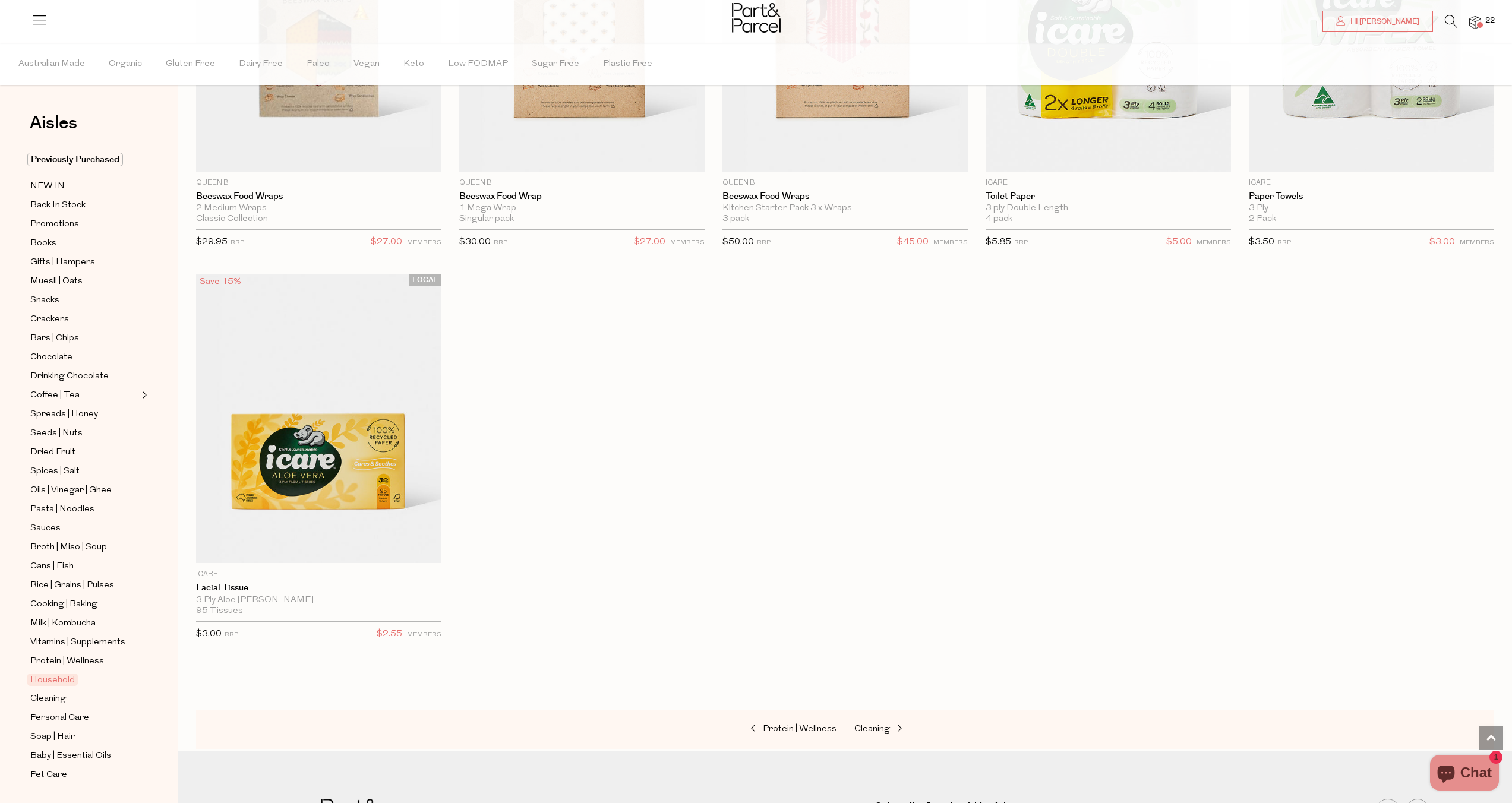
scroll to position [2327, 0]
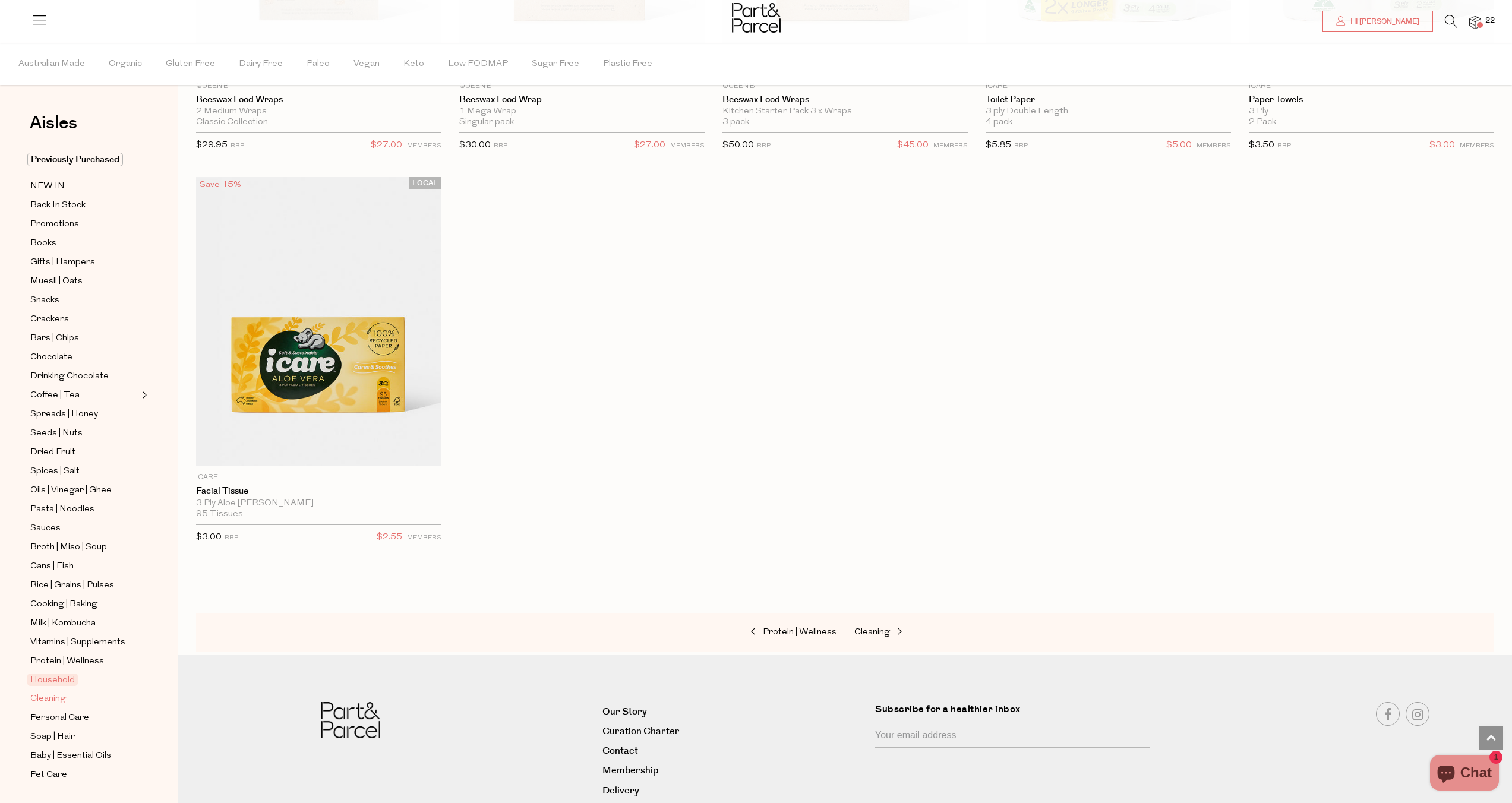
click at [49, 701] on span "Cleaning" at bounding box center [48, 699] width 36 height 14
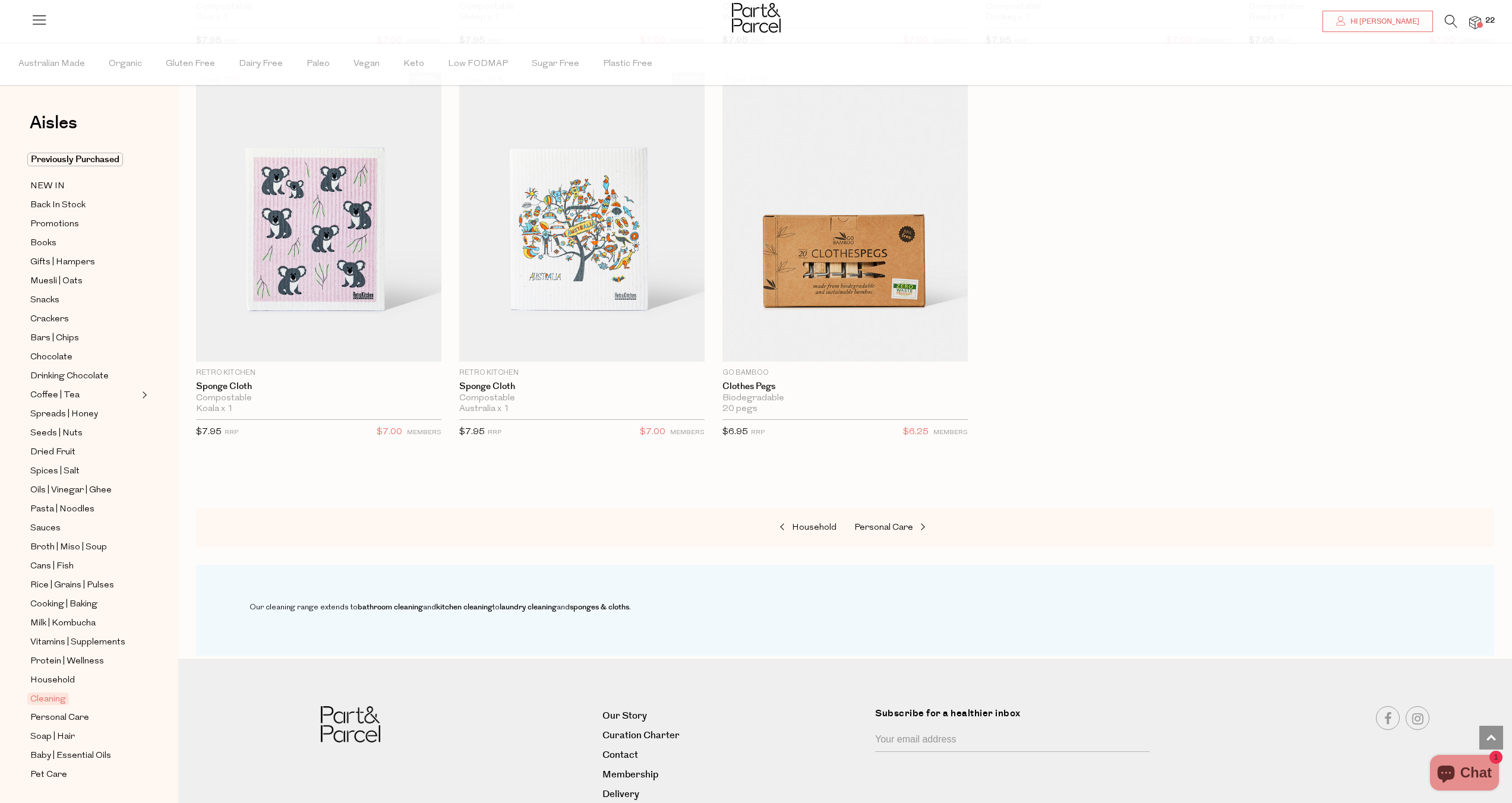
scroll to position [897, 0]
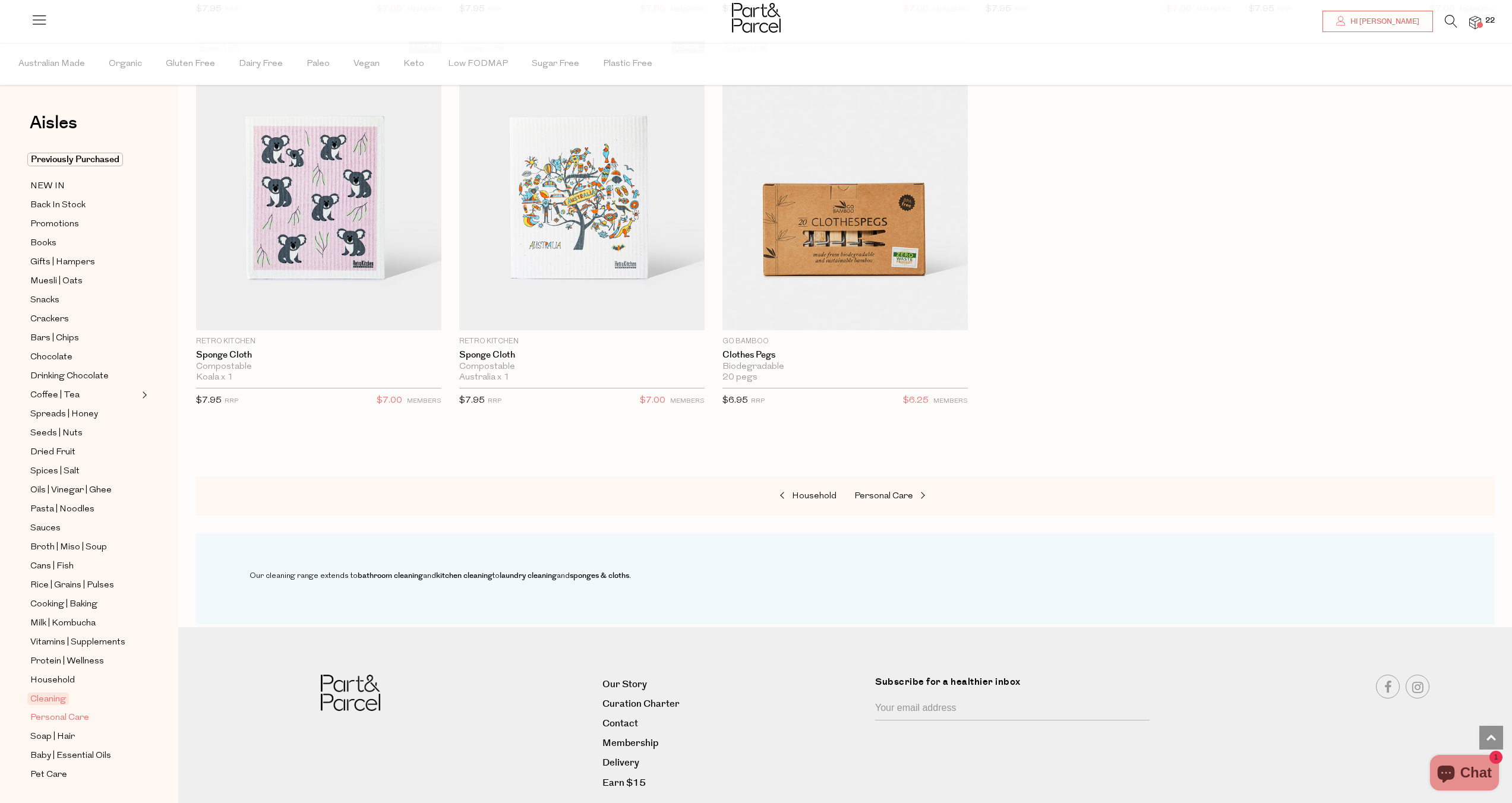
click at [80, 719] on span "Personal Care" at bounding box center [59, 718] width 59 height 14
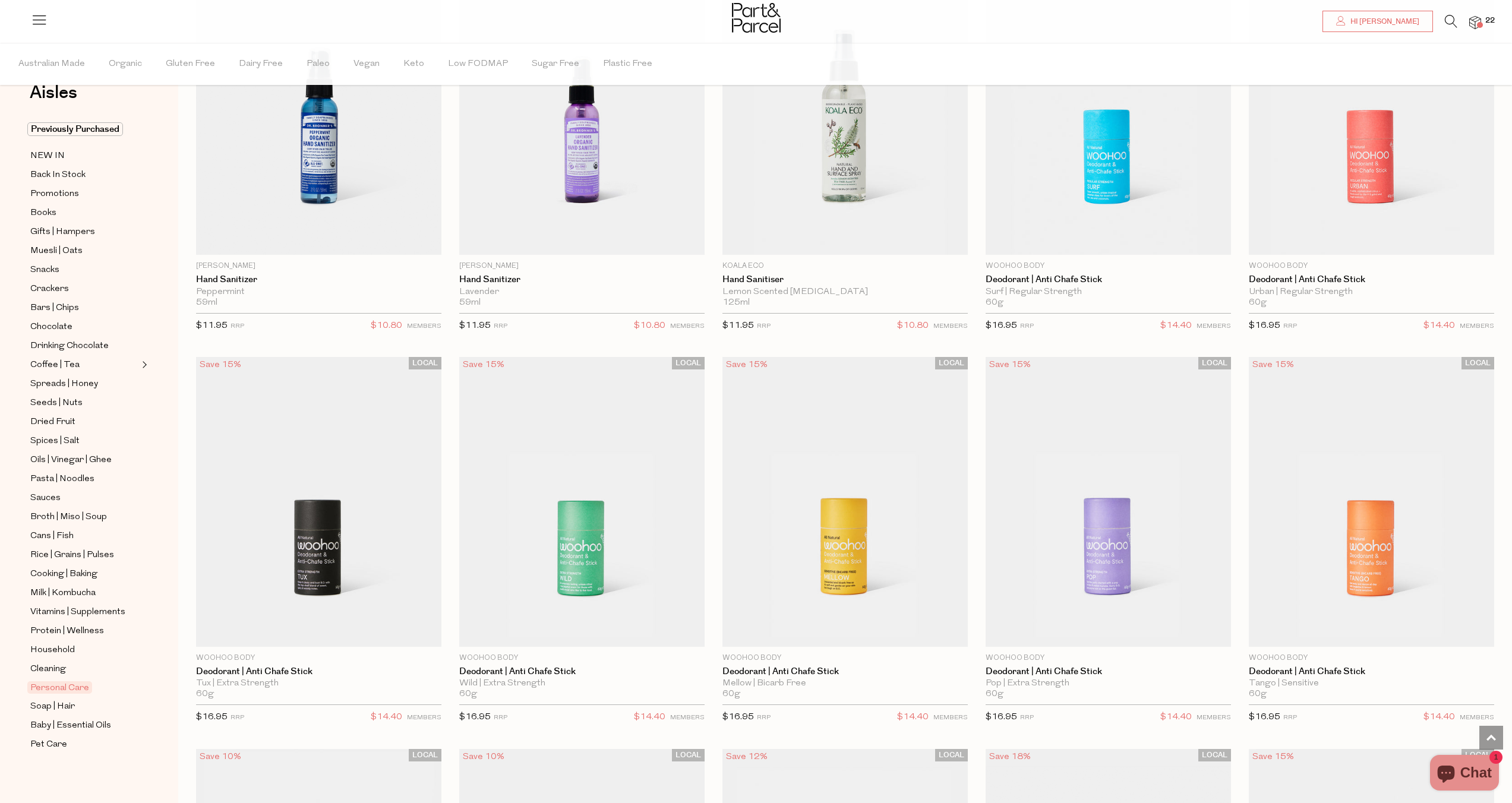
scroll to position [2929, 0]
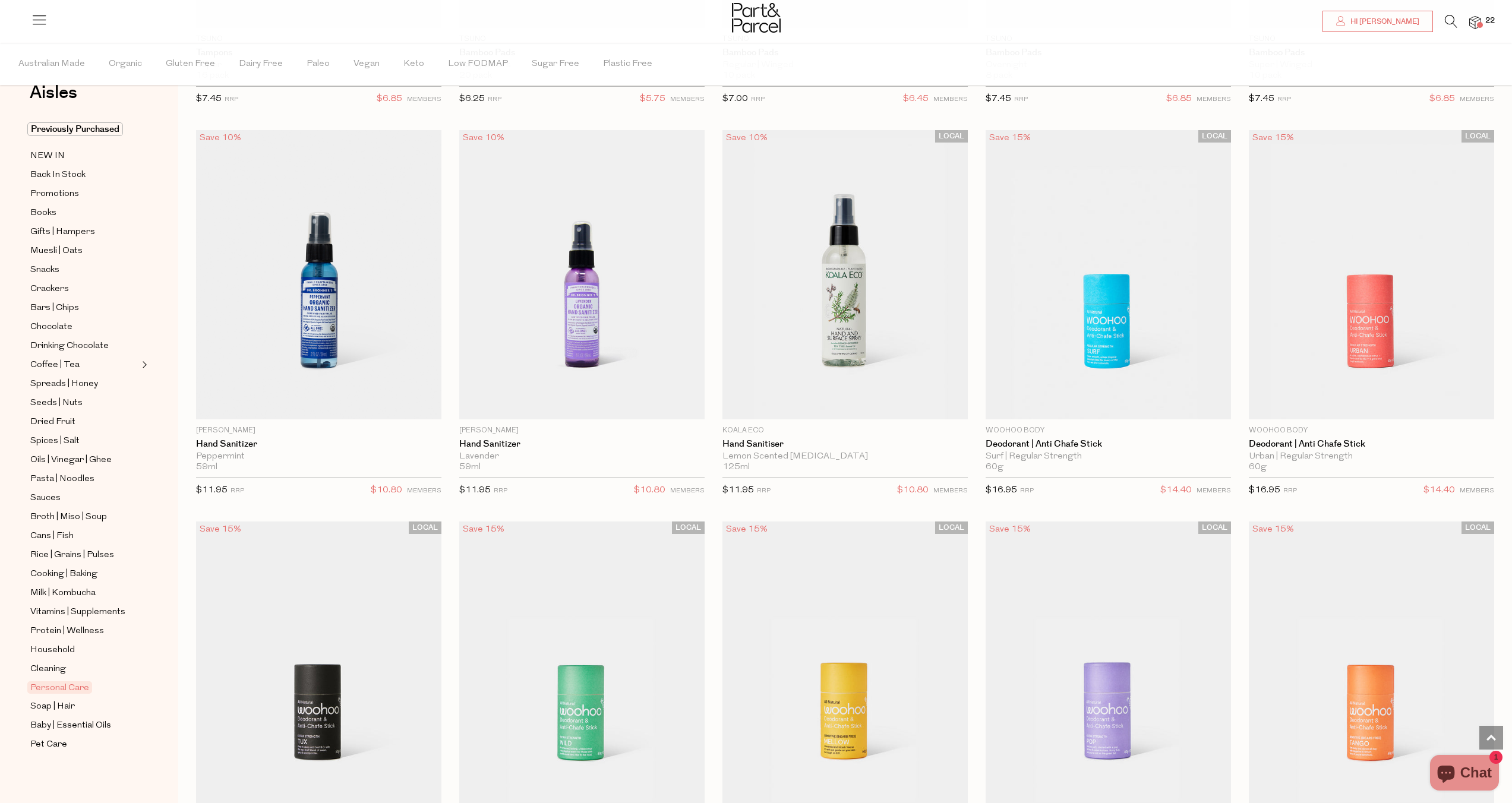
scroll to position [2877, 0]
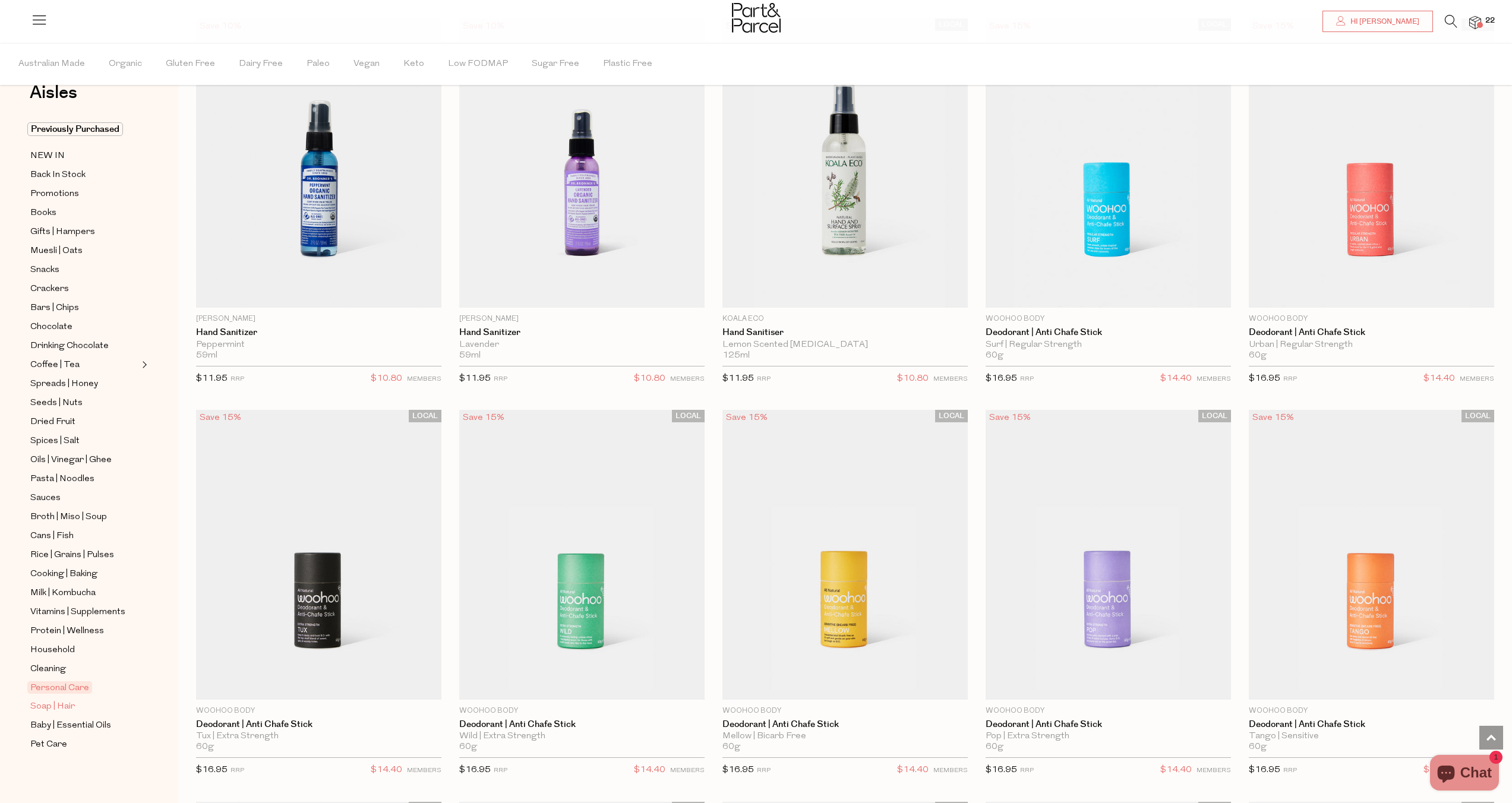
click at [67, 708] on span "Soap | Hair" at bounding box center [53, 707] width 45 height 14
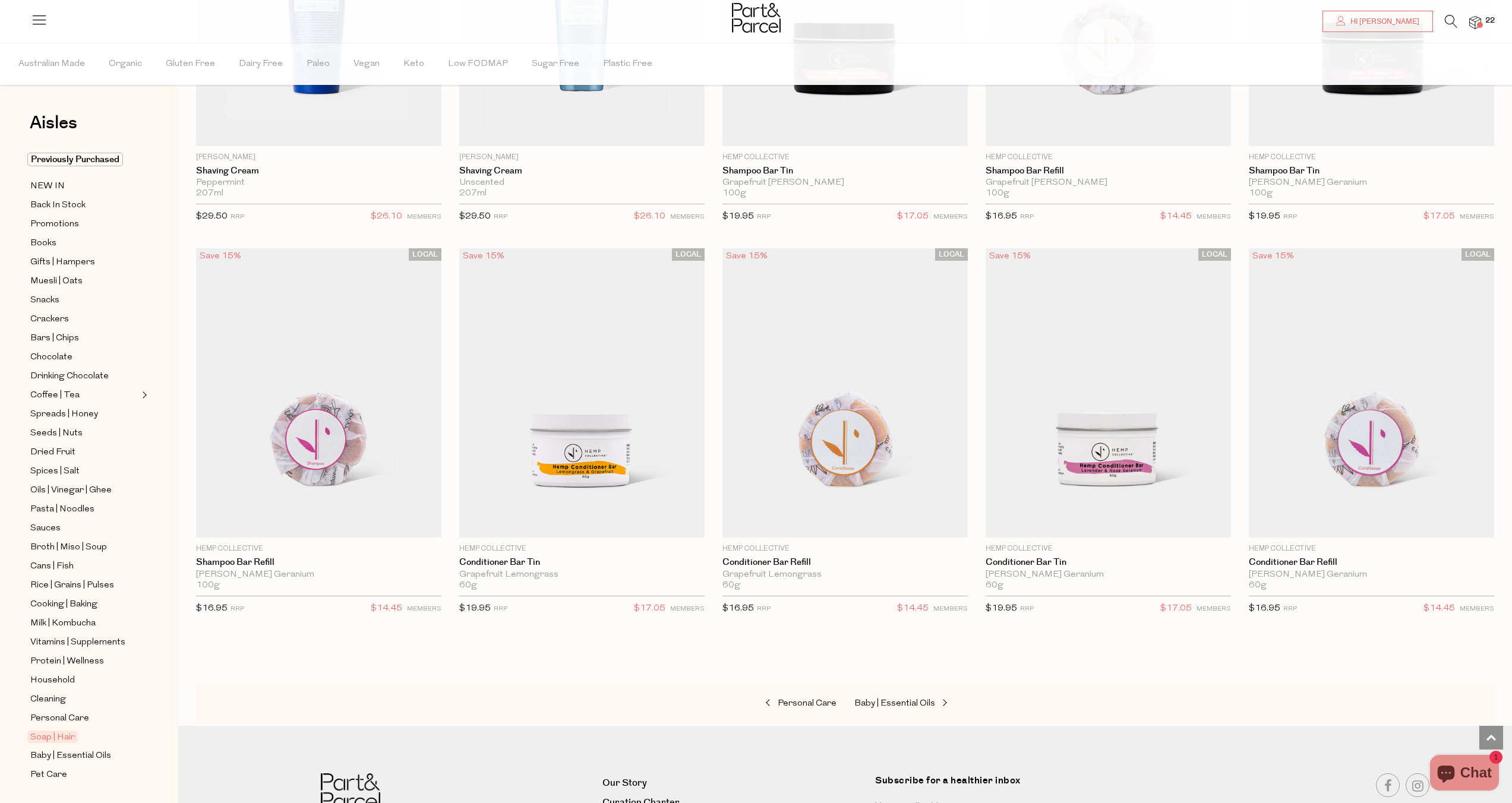
scroll to position [3432, 0]
click at [69, 750] on span "Baby | Essential Oils" at bounding box center [70, 756] width 81 height 14
